Goal: Task Accomplishment & Management: Use online tool/utility

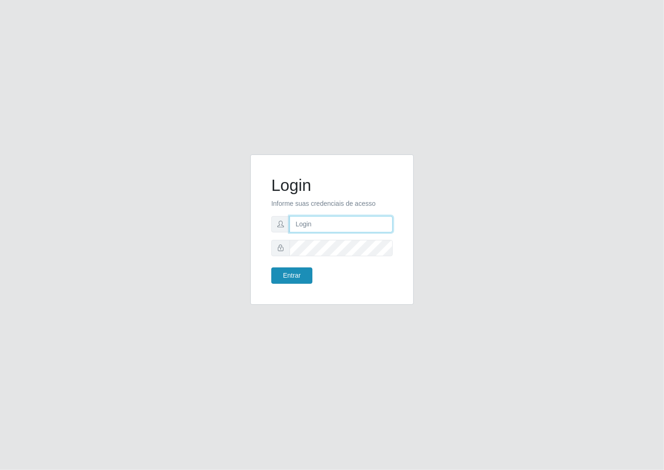
type input "janaina@iwof"
click at [281, 280] on button "Entrar" at bounding box center [291, 275] width 41 height 16
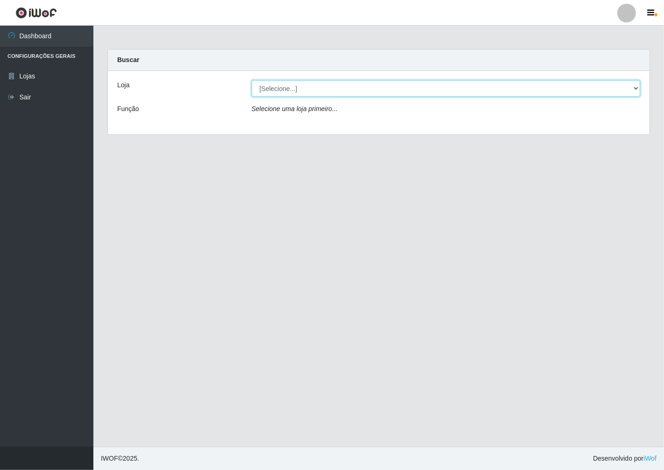
click at [629, 86] on select "[Selecione...] Minimercado Filezão" at bounding box center [446, 88] width 389 height 16
select select "204"
click at [252, 80] on select "[Selecione...] Minimercado Filezão" at bounding box center [446, 88] width 389 height 16
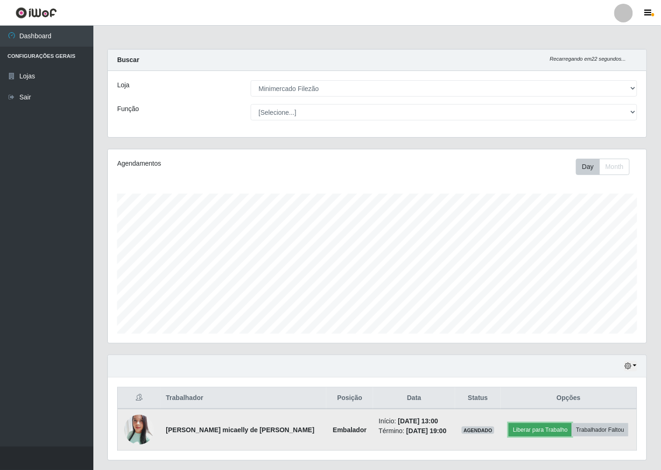
click at [514, 430] on button "Liberar para Trabalho" at bounding box center [540, 429] width 63 height 13
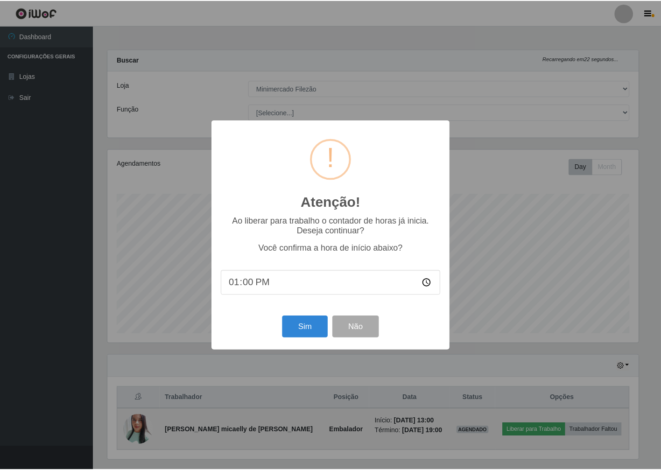
scroll to position [193, 533]
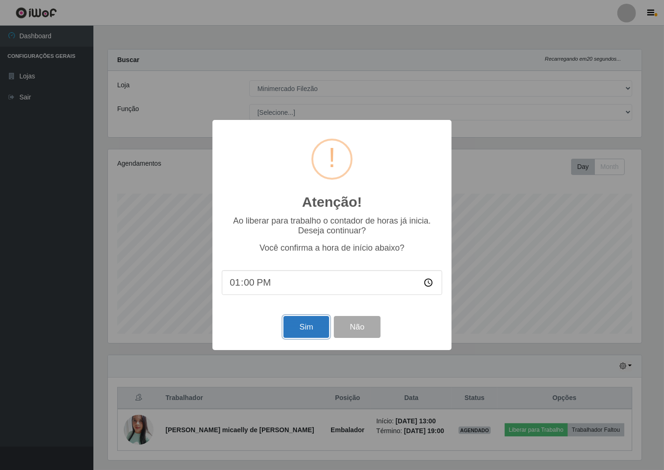
click at [304, 328] on button "Sim" at bounding box center [305, 327] width 45 height 22
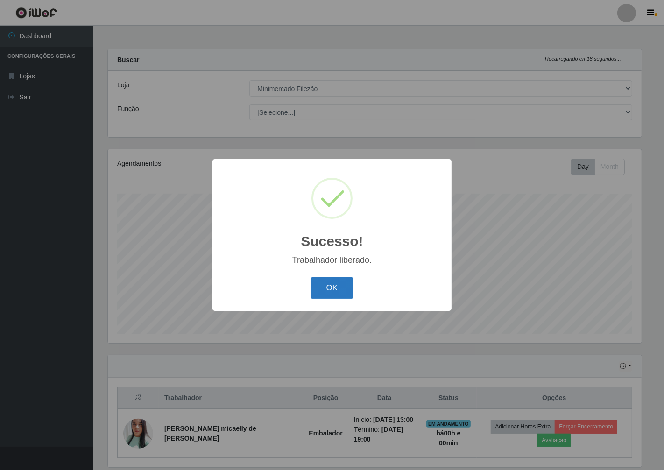
click at [344, 296] on button "OK" at bounding box center [331, 288] width 43 height 22
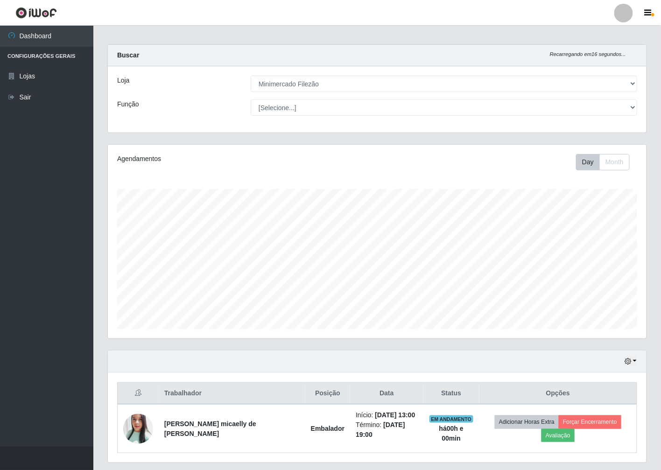
scroll to position [25, 0]
